Goal: Transaction & Acquisition: Purchase product/service

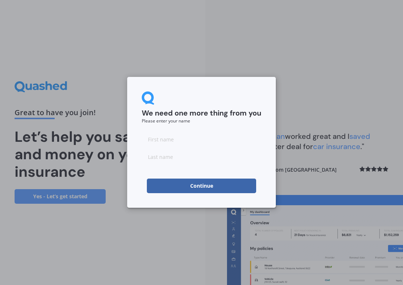
click at [183, 138] on input at bounding box center [201, 139] width 119 height 15
type input "[PERSON_NAME]"
click at [164, 160] on input at bounding box center [201, 156] width 119 height 15
type input "[PERSON_NAME]"
click at [143, 223] on div "We need one more thing from you Please enter your name [PERSON_NAME] Continue" at bounding box center [201, 142] width 403 height 285
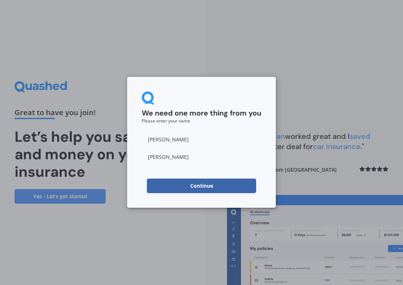
click at [197, 189] on button "Continue" at bounding box center [201, 185] width 109 height 15
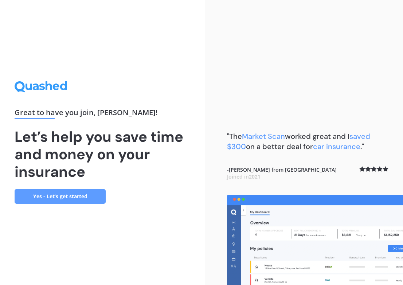
click at [62, 196] on link "Yes - Let’s get started" at bounding box center [60, 196] width 91 height 15
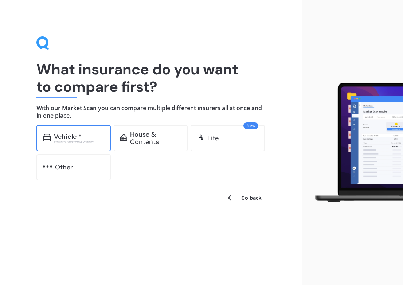
click at [69, 136] on div "Vehicle *" at bounding box center [68, 136] width 28 height 7
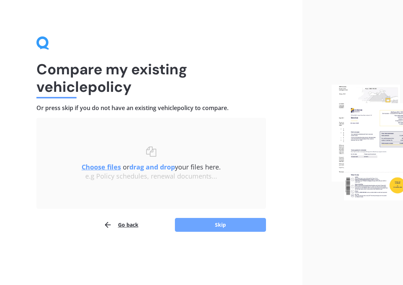
click at [207, 222] on button "Skip" at bounding box center [220, 225] width 91 height 14
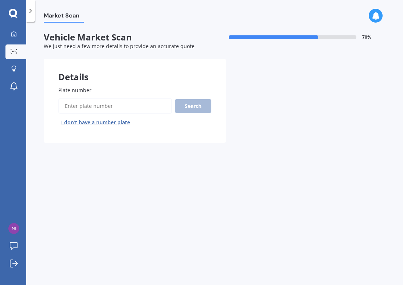
click at [139, 109] on input "Plate number" at bounding box center [115, 105] width 114 height 15
type input "KRB882"
click at [194, 107] on button "Search" at bounding box center [193, 106] width 36 height 14
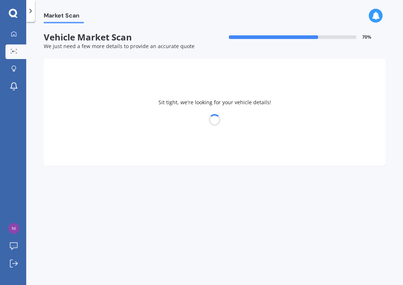
select select "SUZUKI"
select select "IGNIS"
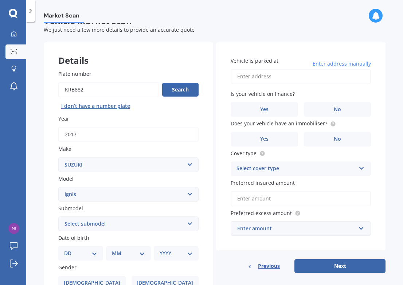
scroll to position [19, 0]
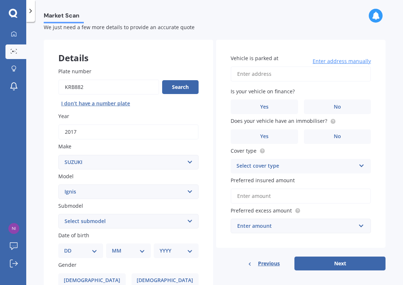
click at [81, 133] on input "2017" at bounding box center [128, 131] width 140 height 15
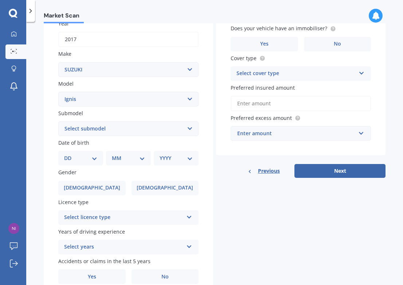
scroll to position [113, 0]
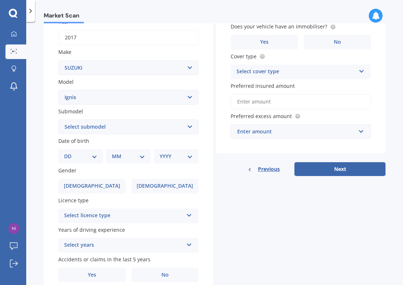
click at [92, 157] on select "DD 01 02 03 04 05 06 07 08 09 10 11 12 13 14 15 16 17 18 19 20 21 22 23 24 25 2…" at bounding box center [80, 156] width 33 height 8
select select "20"
click at [70, 153] on select "DD 01 02 03 04 05 06 07 08 09 10 11 12 13 14 15 16 17 18 19 20 21 22 23 24 25 2…" at bounding box center [80, 156] width 33 height 8
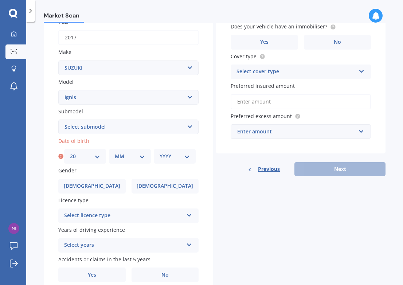
click at [142, 158] on select "MM 01 02 03 04 05 06 07 08 09 10 11 12" at bounding box center [130, 156] width 30 height 8
select select "10"
click at [115, 153] on select "MM 01 02 03 04 05 06 07 08 09 10 11 12" at bounding box center [130, 156] width 30 height 8
click at [186, 159] on select "YYYY 2025 2024 2023 2022 2021 2020 2019 2018 2017 2016 2015 2014 2013 2012 2011…" at bounding box center [175, 156] width 30 height 8
select select "1977"
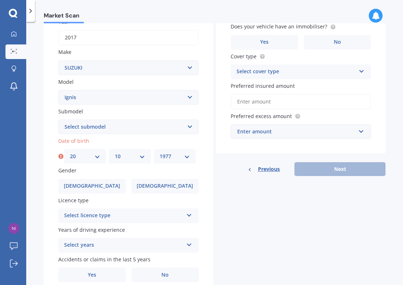
click at [160, 153] on select "YYYY 2025 2024 2023 2022 2021 2020 2019 2018 2017 2016 2015 2014 2013 2012 2011…" at bounding box center [175, 156] width 30 height 8
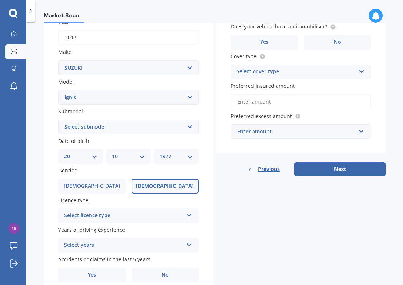
click at [169, 188] on span "[DEMOGRAPHIC_DATA]" at bounding box center [165, 186] width 58 height 6
click at [0, 0] on input "[DEMOGRAPHIC_DATA]" at bounding box center [0, 0] width 0 height 0
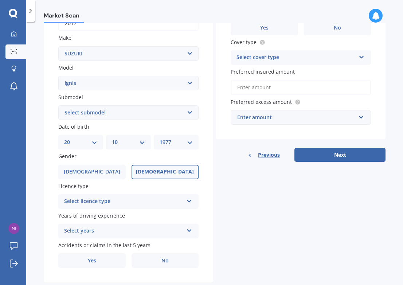
scroll to position [146, 0]
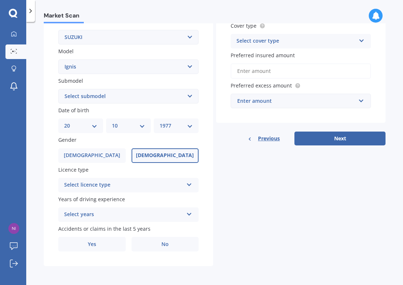
click at [188, 184] on icon at bounding box center [189, 183] width 6 height 5
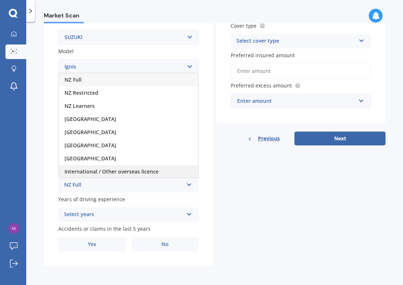
click at [168, 171] on div "International / Other overseas licence" at bounding box center [129, 171] width 140 height 13
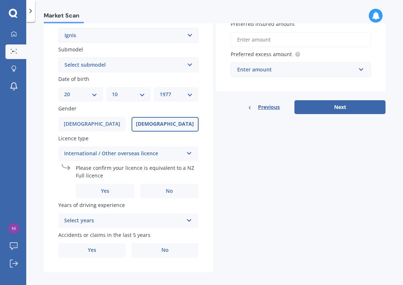
scroll to position [184, 0]
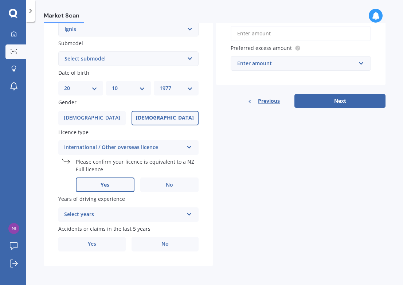
click at [113, 188] on label "Yes" at bounding box center [105, 184] width 59 height 15
click at [0, 0] on input "Yes" at bounding box center [0, 0] width 0 height 0
click at [187, 214] on icon at bounding box center [189, 212] width 6 height 5
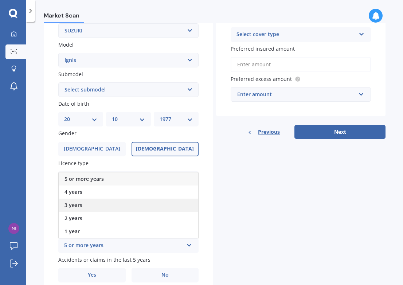
scroll to position [142, 0]
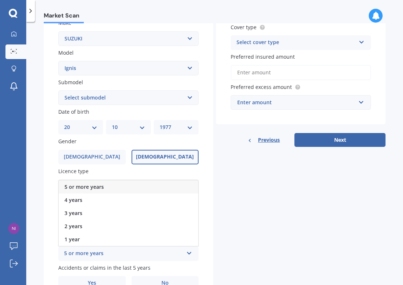
click at [165, 188] on div "5 or more years" at bounding box center [129, 186] width 140 height 13
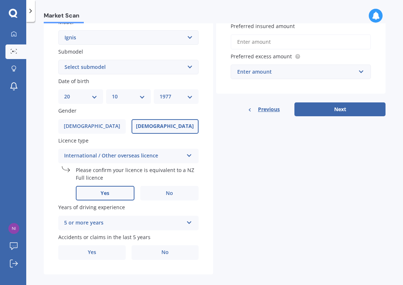
scroll to position [184, 0]
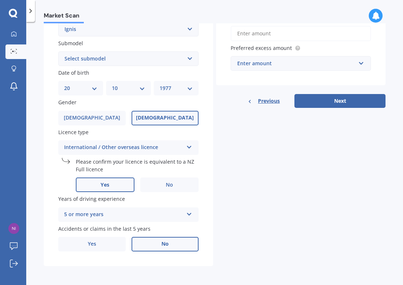
click at [166, 246] on span "No" at bounding box center [164, 244] width 7 height 6
click at [0, 0] on input "No" at bounding box center [0, 0] width 0 height 0
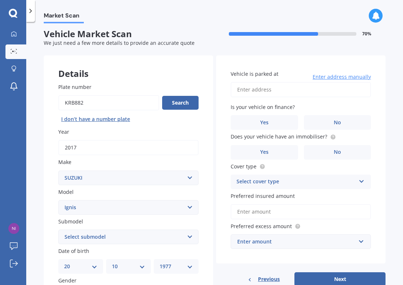
scroll to position [0, 0]
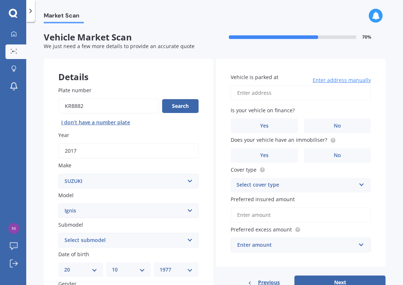
click at [283, 95] on input "Vehicle is parked at" at bounding box center [301, 92] width 140 height 15
type input "[STREET_ADDRESS]"
click at [329, 127] on label "No" at bounding box center [337, 125] width 67 height 15
click at [0, 0] on input "No" at bounding box center [0, 0] width 0 height 0
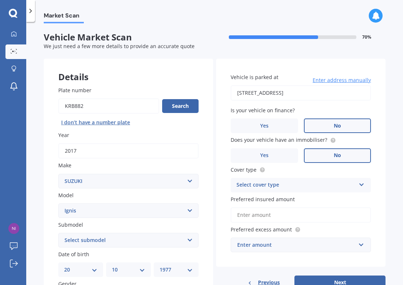
click at [326, 157] on label "No" at bounding box center [337, 155] width 67 height 15
click at [0, 0] on input "No" at bounding box center [0, 0] width 0 height 0
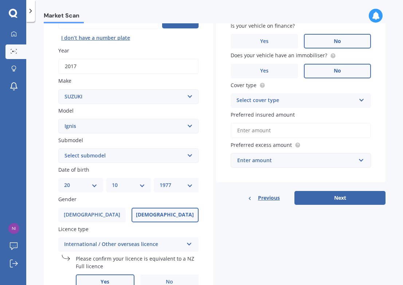
scroll to position [96, 0]
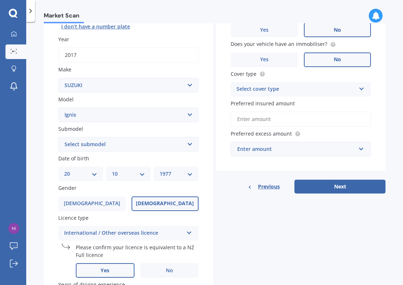
click at [326, 90] on div "Select cover type" at bounding box center [295, 89] width 119 height 9
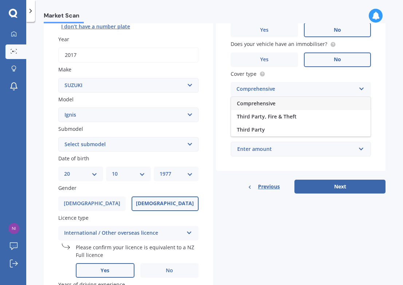
click at [322, 105] on div "Comprehensive" at bounding box center [301, 103] width 140 height 13
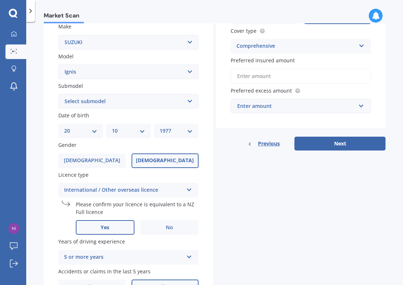
scroll to position [136, 0]
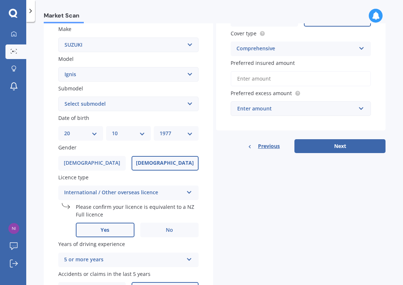
click at [289, 111] on div "Enter amount" at bounding box center [296, 109] width 118 height 8
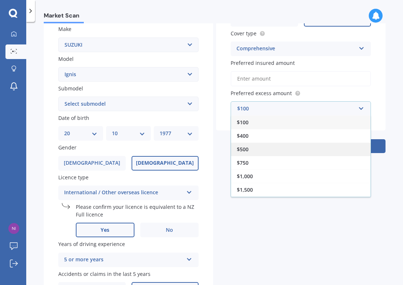
click at [277, 149] on div "$500" at bounding box center [301, 148] width 140 height 13
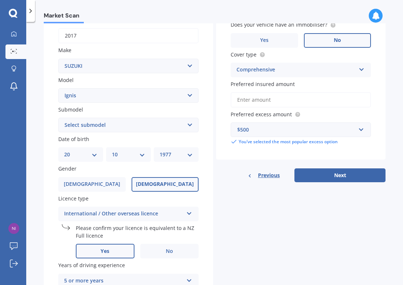
scroll to position [109, 0]
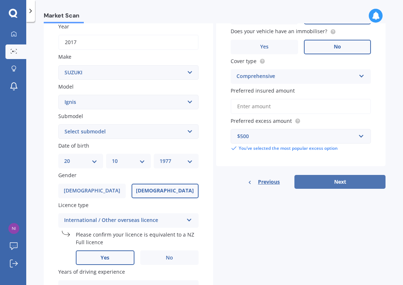
click at [323, 183] on button "Next" at bounding box center [339, 182] width 91 height 14
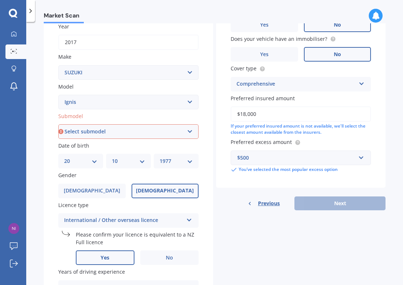
type input "$18,000"
click at [352, 228] on div "Details Plate number Search I don’t have a number plate Year [DATE] Make Select…" at bounding box center [215, 144] width 342 height 389
click at [340, 204] on div "Previous Next" at bounding box center [300, 203] width 169 height 14
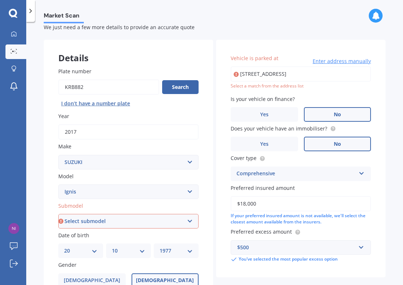
scroll to position [14, 0]
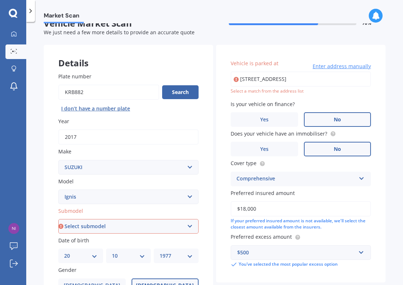
click at [285, 83] on input "[STREET_ADDRESS]" at bounding box center [301, 78] width 140 height 15
drag, startPoint x: 353, startPoint y: 78, endPoint x: 227, endPoint y: 80, distance: 126.0
click at [227, 80] on div "Vehicle is parked at [STREET_ADDRESS] Enter address manually Select a match fro…" at bounding box center [300, 163] width 169 height 237
click at [386, 101] on div "Market Scan Vehicle Market Scan 70 % We just need a few more details to provide…" at bounding box center [214, 154] width 377 height 263
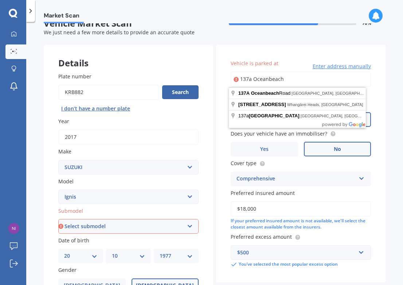
click at [296, 78] on input "137a Oceanbeach" at bounding box center [301, 78] width 140 height 15
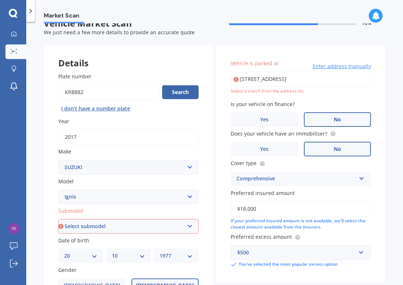
type input "[STREET_ADDRESS]"
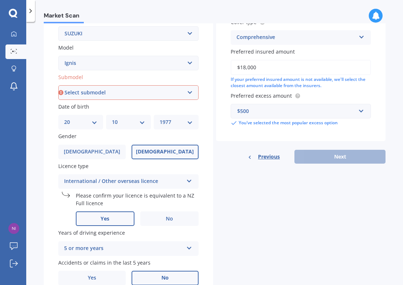
scroll to position [143, 0]
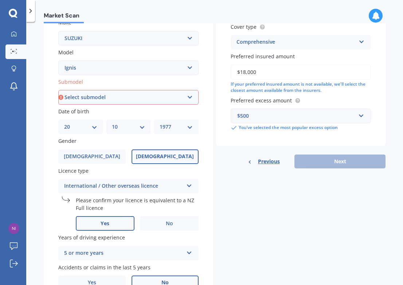
click at [265, 187] on div "Details Plate number Search I don’t have a number plate Year [DATE] Make Select…" at bounding box center [215, 110] width 342 height 389
click at [188, 99] on select "Select submodel (All) GLX Hybrid LTD" at bounding box center [128, 97] width 140 height 15
select select "(ALL)"
click at [58, 91] on select "Select submodel (All) GLX Hybrid LTD" at bounding box center [128, 97] width 140 height 15
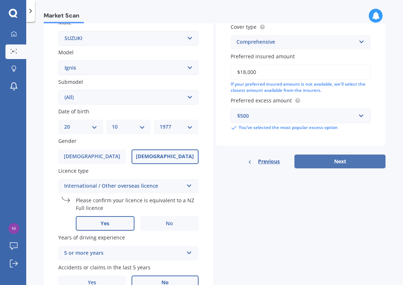
click at [319, 161] on button "Next" at bounding box center [339, 161] width 91 height 14
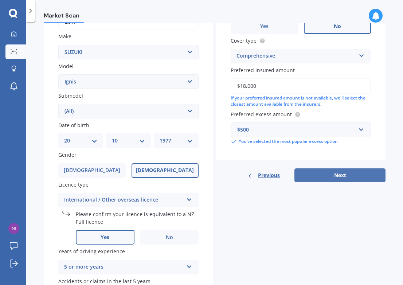
select select "20"
select select "10"
select select "1977"
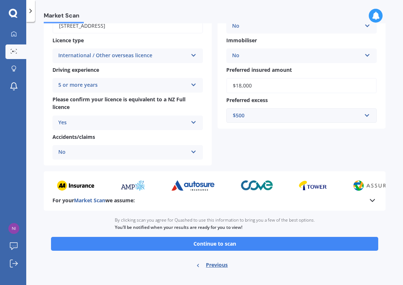
scroll to position [129, 0]
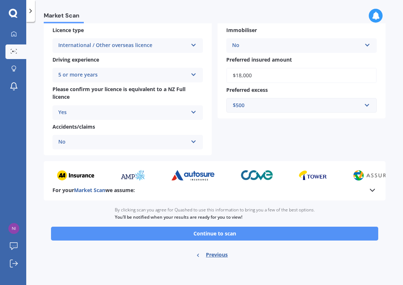
click at [227, 235] on button "Continue to scan" at bounding box center [214, 234] width 327 height 14
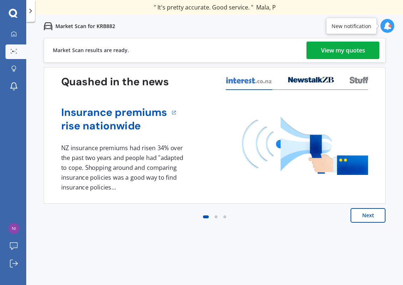
click at [347, 45] on div "View my quotes" at bounding box center [343, 50] width 44 height 17
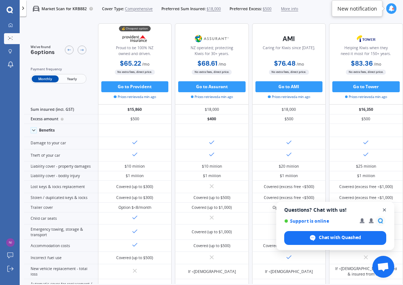
click at [385, 210] on span "Close chat" at bounding box center [384, 209] width 9 height 9
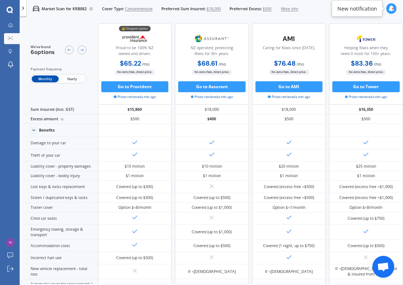
click at [72, 80] on span "Yearly" at bounding box center [72, 78] width 27 height 7
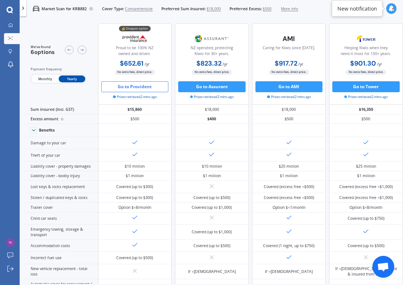
click at [122, 87] on button "Go to Provident" at bounding box center [134, 86] width 67 height 11
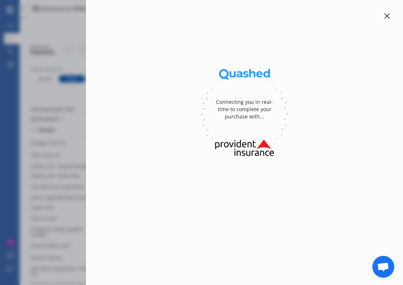
select select "full"
select select "[STREET_ADDRESS]"
select select "SUZUKI"
select select "IGNIS"
select select "NO"
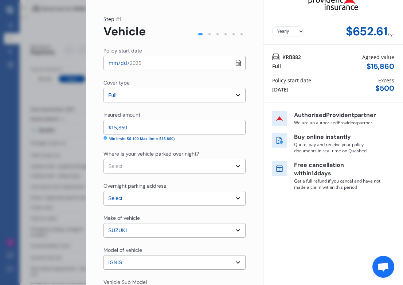
scroll to position [20, 0]
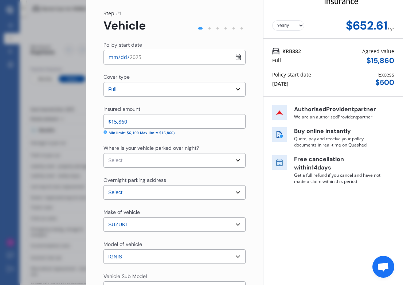
click at [235, 160] on select "Select Garage (fully enclosed) Off Street Parking Other" at bounding box center [174, 160] width 142 height 15
select select "OFF-STREET"
click at [103, 153] on select "Select Garage (fully enclosed) Off Street Parking Other" at bounding box center [174, 160] width 142 height 15
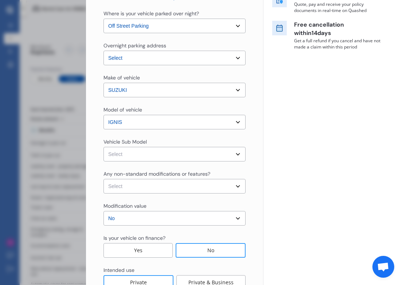
scroll to position [162, 0]
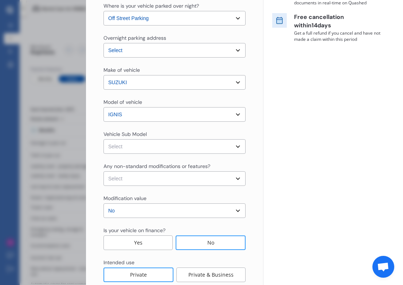
click at [233, 146] on select "Select Ignis MF LTD Hatchback 5dr CVT 1sp 1.2i MY17" at bounding box center [174, 146] width 142 height 15
select select "NZVSUZU2017AEAF"
click at [103, 139] on select "Select Ignis MF LTD Hatchback 5dr CVT 1sp 1.2i MY17" at bounding box center [174, 146] width 142 height 15
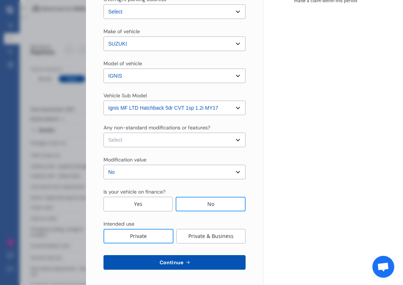
scroll to position [203, 0]
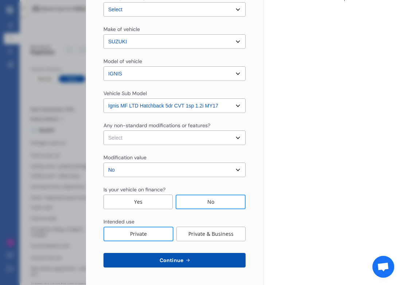
click at [234, 139] on select "Select None [MEDICAL_DATA] System(NOS) Roll Cage Full Racing Harness" at bounding box center [174, 137] width 142 height 15
select select "none"
click at [103, 130] on select "Select None [MEDICAL_DATA] System(NOS) Roll Cage Full Racing Harness" at bounding box center [174, 137] width 142 height 15
click at [181, 260] on span "Continue" at bounding box center [171, 260] width 27 height 6
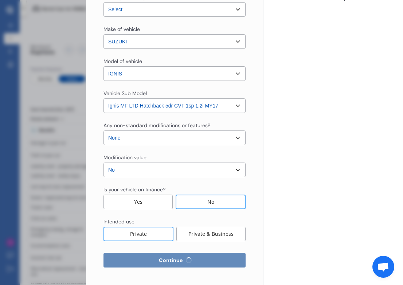
scroll to position [0, 0]
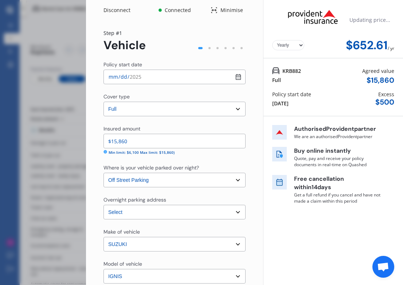
select select "20"
select select "10"
select select "1977"
select select "NZ_FULL"
select select "0"
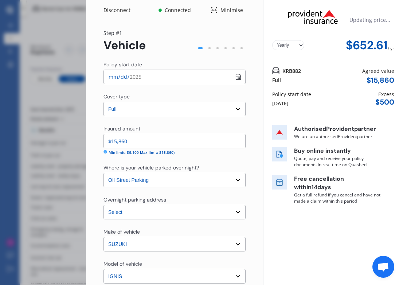
select select "25"
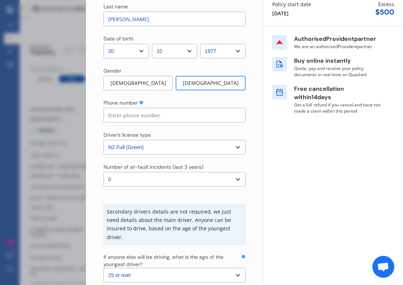
scroll to position [93, 0]
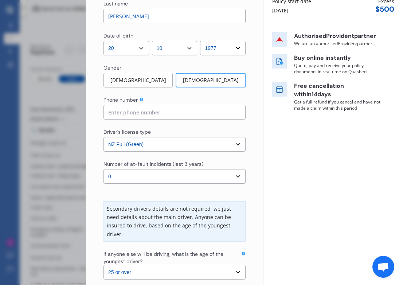
click at [155, 108] on input at bounding box center [174, 112] width 142 height 15
type input "0274554090"
click at [232, 144] on select "Select driver's license type NZ Full (Green) NZ Supervised (Green) NZ Restricte…" at bounding box center [174, 144] width 142 height 15
select select "OTHER_OVERSEAS"
click at [103, 137] on select "Select driver's license type NZ Full (Green) NZ Supervised (Green) NZ Restricte…" at bounding box center [174, 144] width 142 height 15
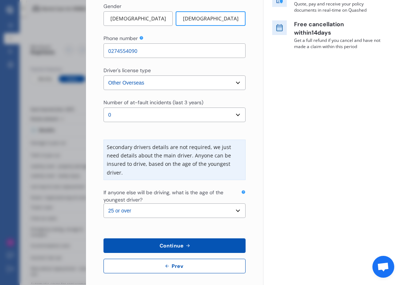
scroll to position [160, 0]
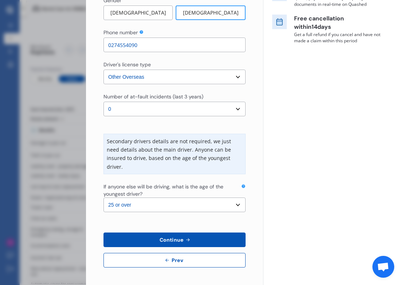
click at [193, 240] on button "Continue" at bounding box center [174, 239] width 142 height 15
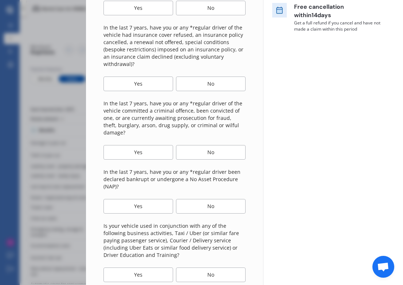
scroll to position [0, 0]
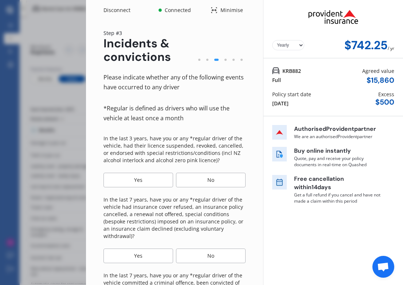
click at [194, 177] on div "No" at bounding box center [211, 180] width 70 height 15
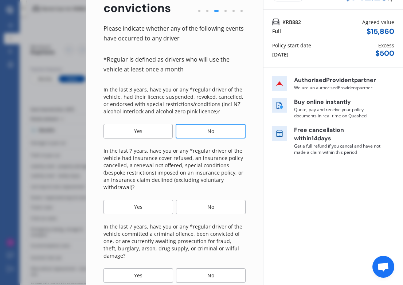
scroll to position [60, 0]
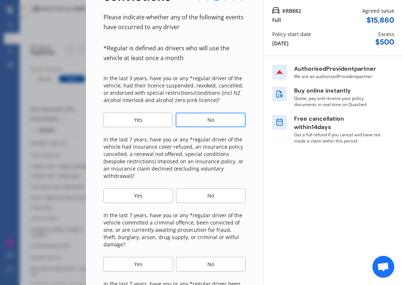
click at [195, 203] on div "Please indicate whether any of the following events have occurred to any driver…" at bounding box center [174, 226] width 142 height 428
click at [196, 196] on div "No" at bounding box center [211, 195] width 70 height 15
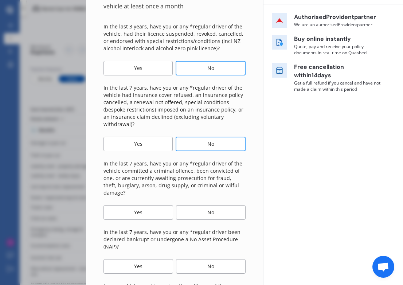
scroll to position [113, 0]
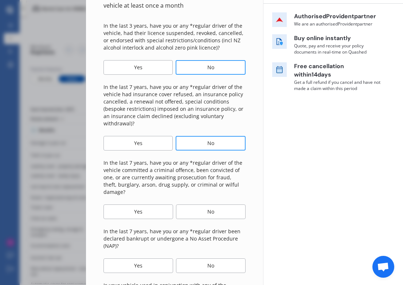
click at [196, 204] on div "No" at bounding box center [211, 211] width 70 height 15
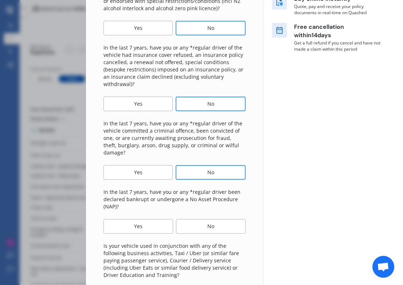
scroll to position [161, 0]
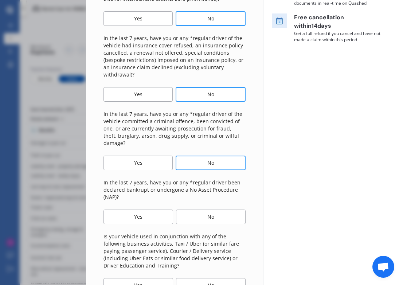
click at [196, 209] on div "No" at bounding box center [211, 216] width 70 height 15
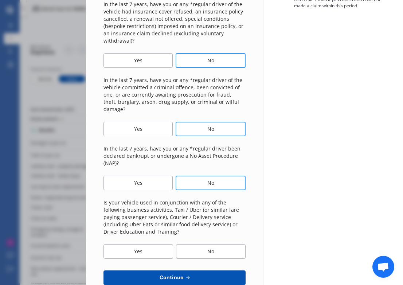
scroll to position [225, 0]
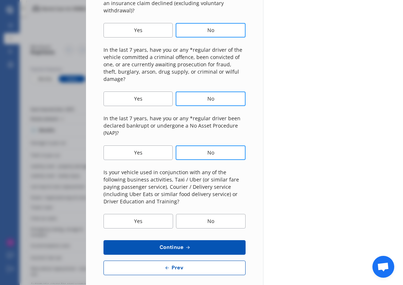
click at [196, 214] on div "No" at bounding box center [211, 221] width 70 height 15
click at [186, 244] on icon at bounding box center [188, 247] width 6 height 6
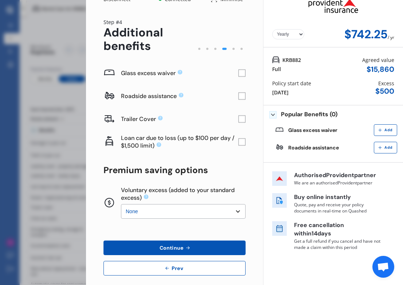
scroll to position [19, 0]
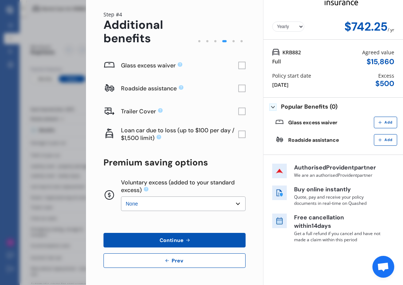
click at [186, 241] on icon at bounding box center [188, 240] width 6 height 6
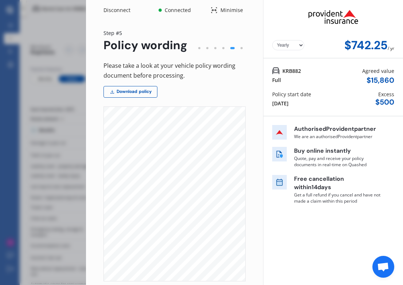
scroll to position [2633, 10]
click at [142, 92] on link "Download policy" at bounding box center [130, 92] width 54 height 12
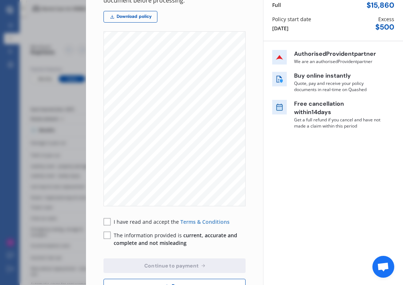
scroll to position [101, 0]
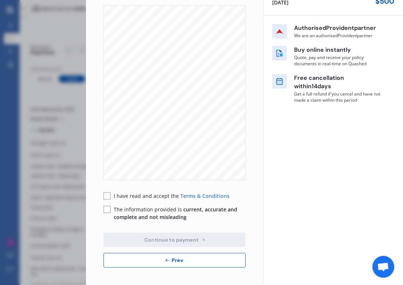
click at [104, 193] on rect at bounding box center [106, 195] width 7 height 7
click at [106, 209] on rect at bounding box center [106, 209] width 7 height 7
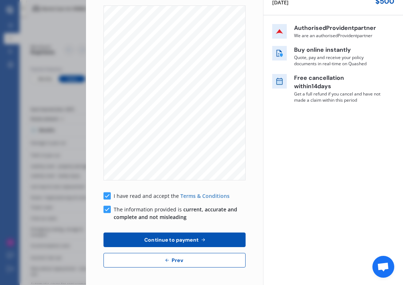
click at [171, 240] on span "Continue to payment" at bounding box center [171, 240] width 57 height 6
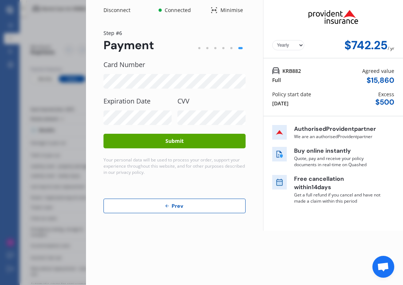
click at [300, 46] on select "Yearly Monthly" at bounding box center [288, 45] width 32 height 10
select select "Monthly"
click at [272, 40] on select "Yearly Monthly" at bounding box center [288, 45] width 32 height 10
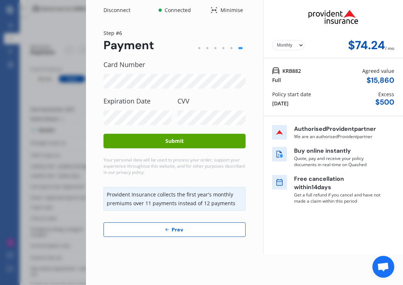
click at [174, 141] on button "Submit" at bounding box center [174, 141] width 142 height 15
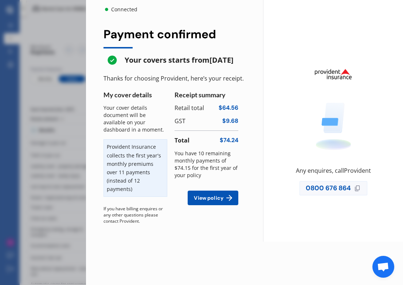
click at [214, 201] on span "View policy" at bounding box center [208, 198] width 32 height 6
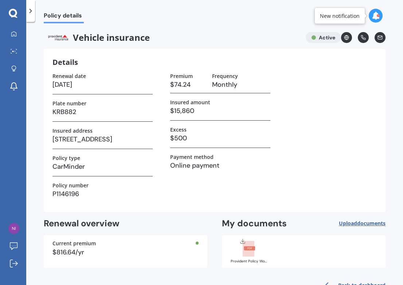
scroll to position [22, 0]
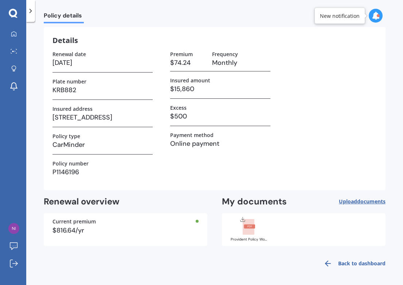
click at [344, 263] on link "Back to dashboard" at bounding box center [352, 263] width 66 height 17
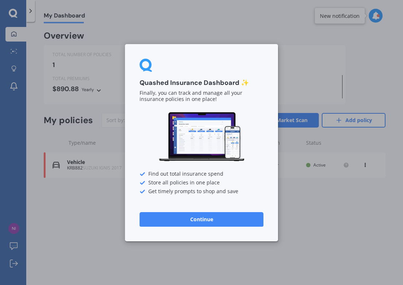
click at [207, 217] on button "Continue" at bounding box center [202, 219] width 124 height 15
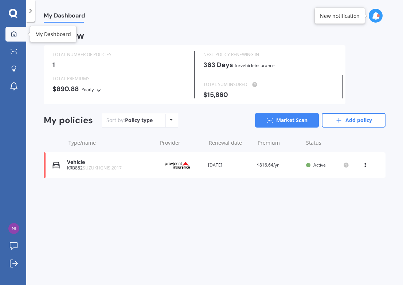
click at [15, 31] on icon at bounding box center [14, 34] width 6 height 6
